Goal: Task Accomplishment & Management: Use online tool/utility

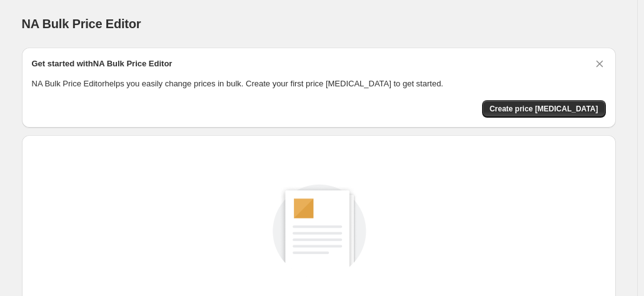
scroll to position [172, 0]
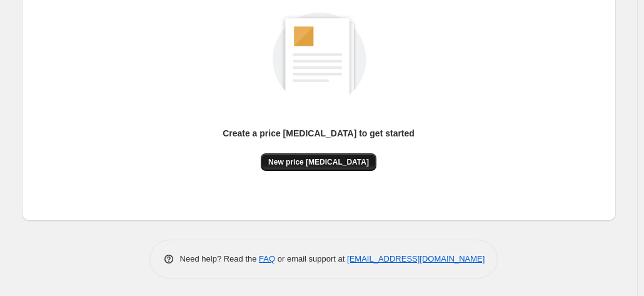
click at [358, 163] on span "New price [MEDICAL_DATA]" at bounding box center [318, 162] width 101 height 10
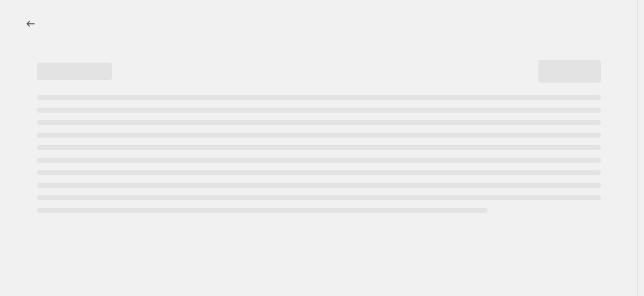
select select "percentage"
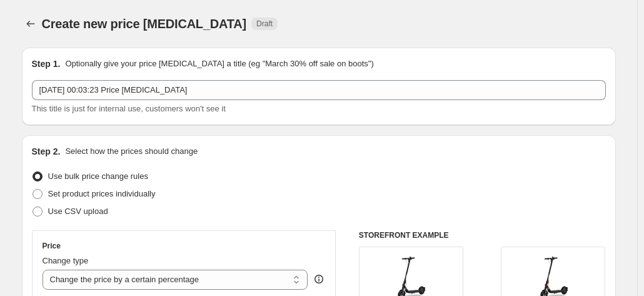
scroll to position [250, 0]
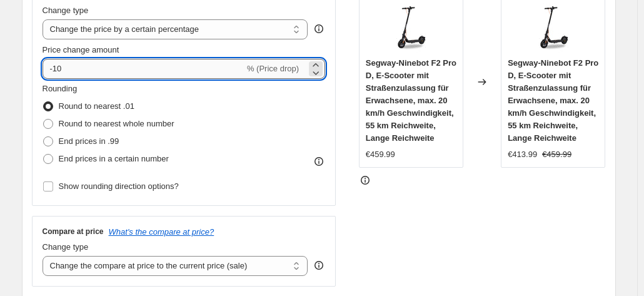
click at [149, 76] on input "-10" at bounding box center [144, 69] width 202 height 20
type input "-1"
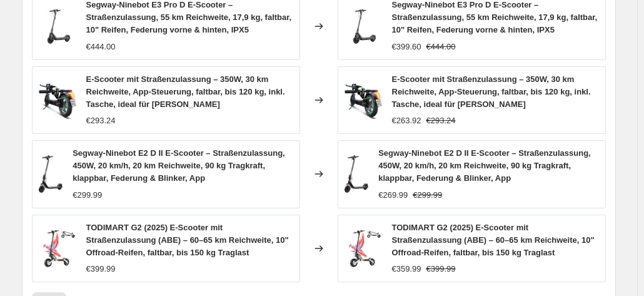
scroll to position [1000, 0]
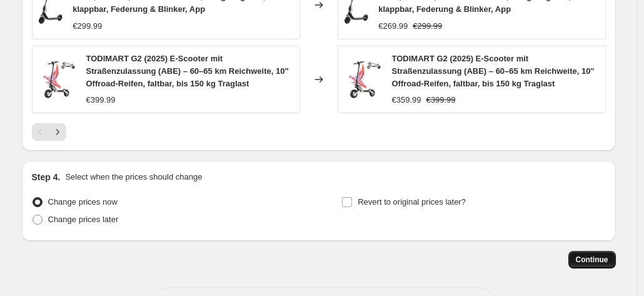
type input "-30"
click at [596, 254] on span "Continue" at bounding box center [592, 259] width 33 height 10
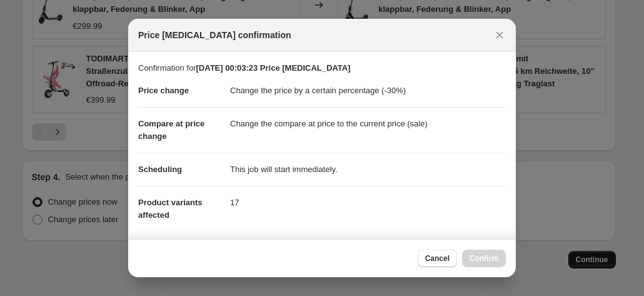
scroll to position [0, 0]
click at [485, 252] on button "Confirm" at bounding box center [484, 258] width 44 height 18
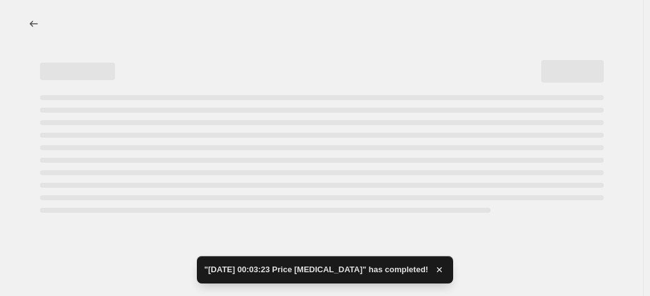
select select "percentage"
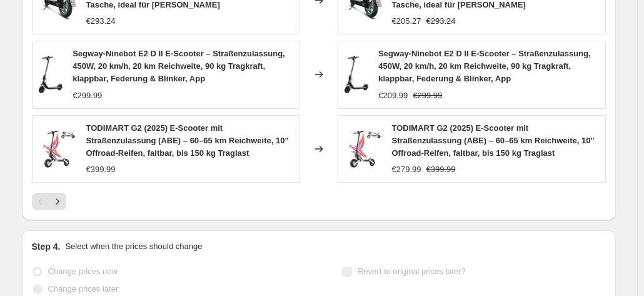
scroll to position [1125, 0]
